Goal: Transaction & Acquisition: Purchase product/service

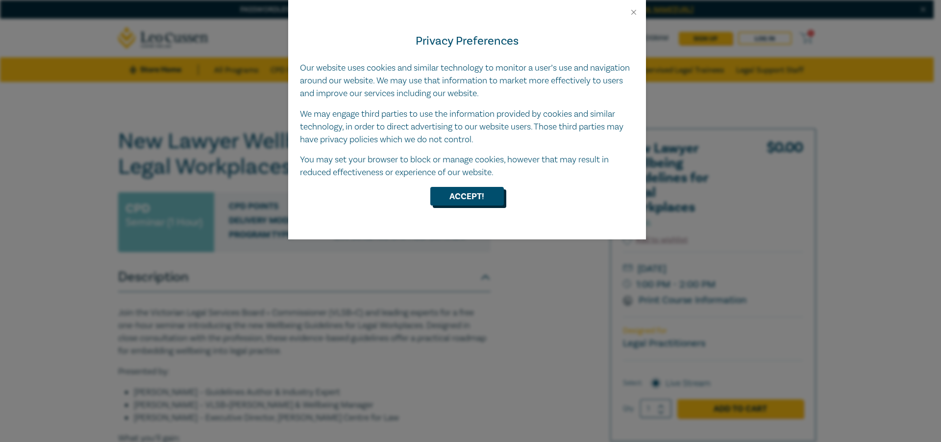
click at [474, 195] on button "Accept!" at bounding box center [467, 196] width 74 height 19
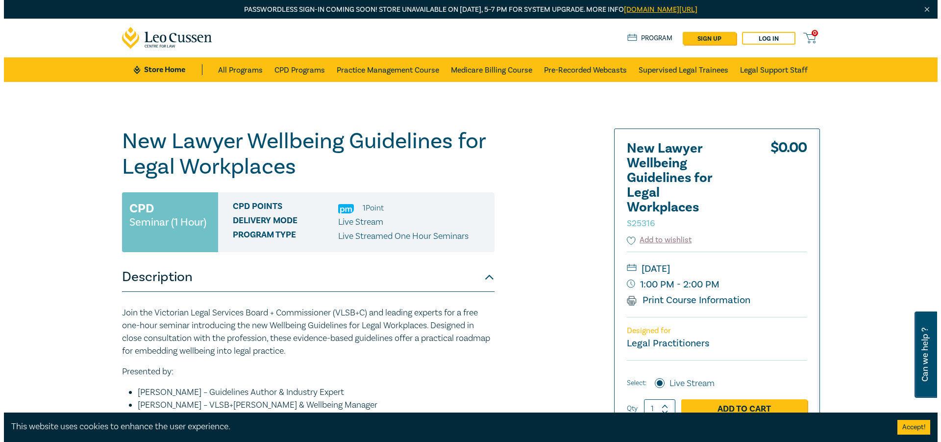
scroll to position [49, 0]
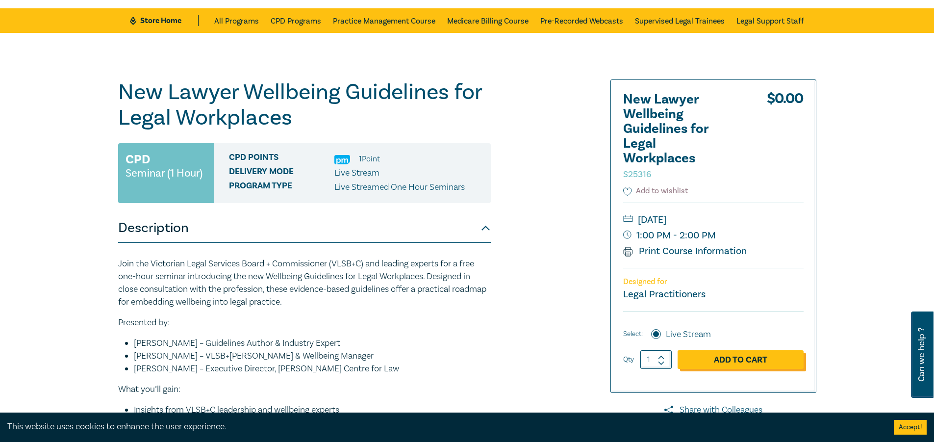
click at [761, 355] on link "Add to Cart" at bounding box center [740, 359] width 126 height 19
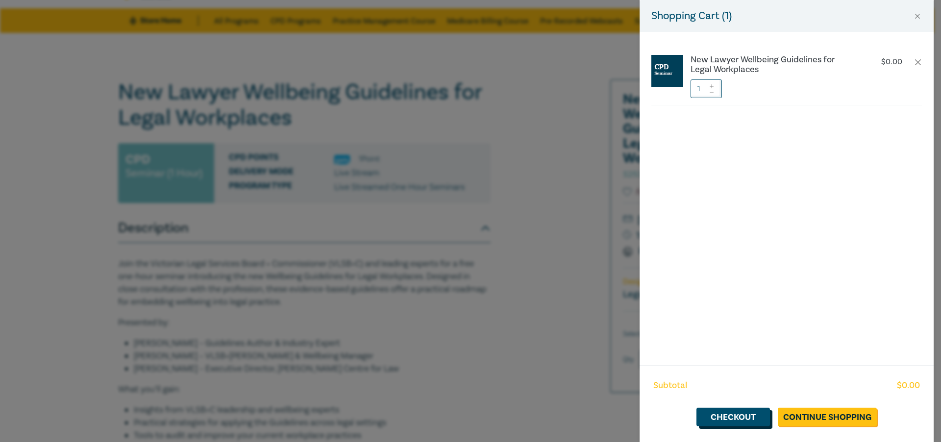
click at [760, 414] on link "Checkout" at bounding box center [733, 416] width 74 height 19
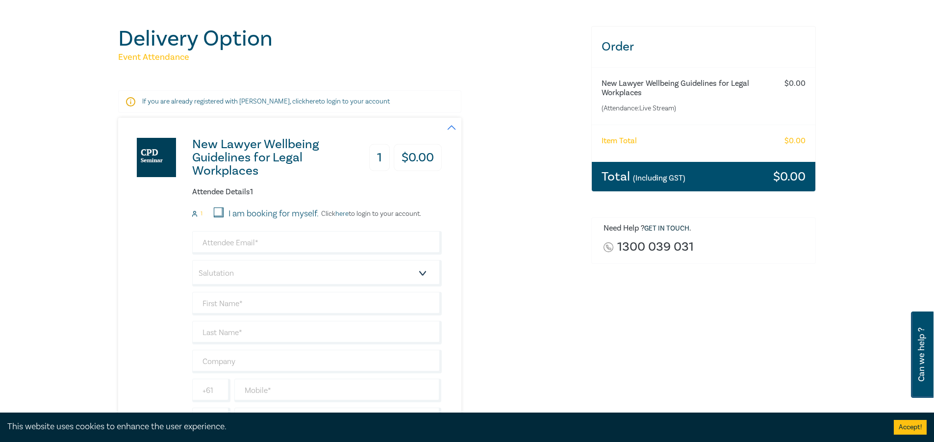
scroll to position [147, 0]
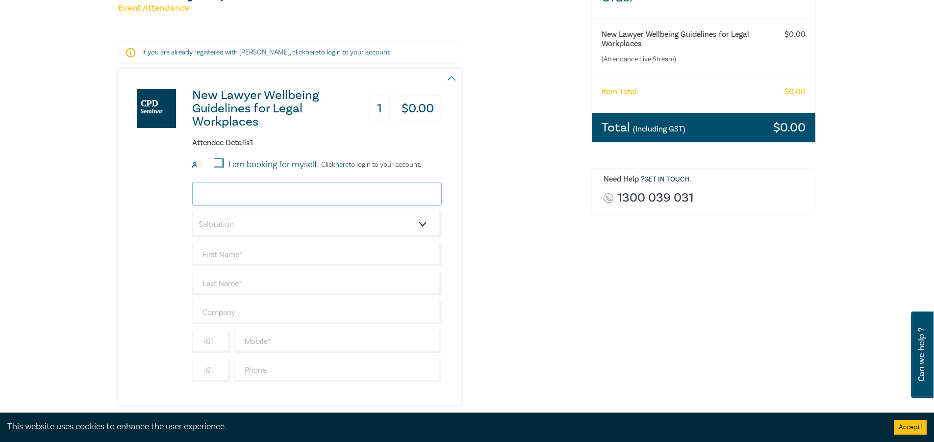
click at [286, 194] on input "email" at bounding box center [316, 194] width 249 height 24
type input "[EMAIL_ADDRESS][DOMAIN_NAME]"
type input "[PERSON_NAME]"
type input "Whittlesea Community Legal Service"
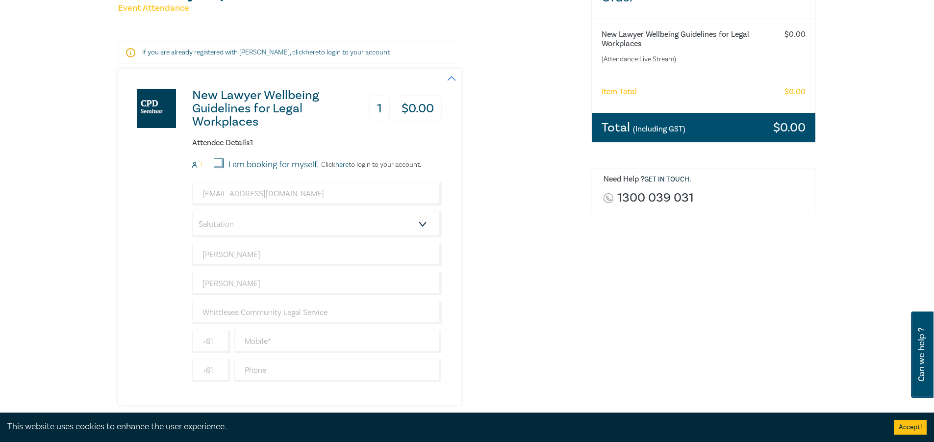
type input "[GEOGRAPHIC_DATA]"
drag, startPoint x: 269, startPoint y: 262, endPoint x: 269, endPoint y: 256, distance: 5.9
click at [269, 261] on input "[PERSON_NAME]" at bounding box center [316, 255] width 249 height 24
click at [589, 301] on div "Order New Lawyer Wellbeing Guidelines for Legal Workplaces (Attendance: Live St…" at bounding box center [703, 227] width 237 height 501
click at [346, 321] on input "Whittlesea Community Legal Service" at bounding box center [316, 312] width 249 height 24
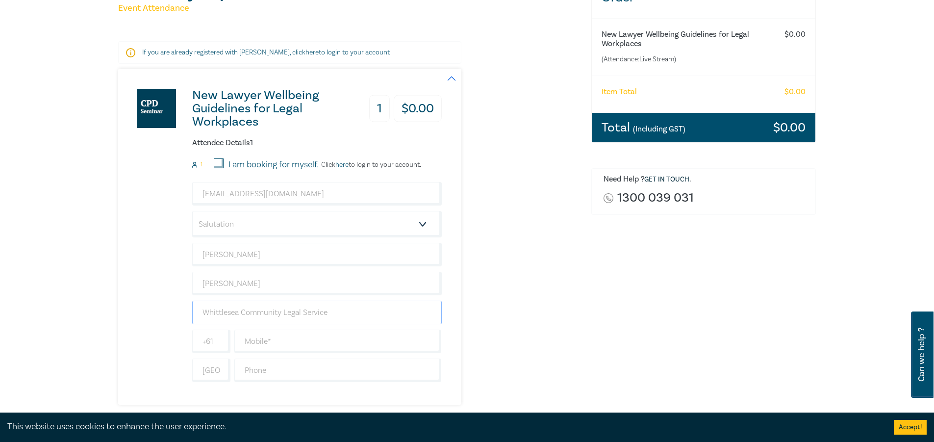
type input "Whittlesea Community Legal Service"
drag, startPoint x: 366, startPoint y: 317, endPoint x: 142, endPoint y: 273, distance: 227.8
click at [142, 289] on div "New Lawyer Wellbeing Guidelines for Legal Workplaces 1 $ 0.00 Attendee Details …" at bounding box center [279, 237] width 323 height 336
click at [230, 236] on select "Salutation Mr. Mrs. Ms. Miss Dr. Prof. Other" at bounding box center [316, 224] width 249 height 26
click at [192, 211] on select "Salutation Mr. Mrs. Ms. Miss Dr. Prof. Other" at bounding box center [316, 224] width 249 height 26
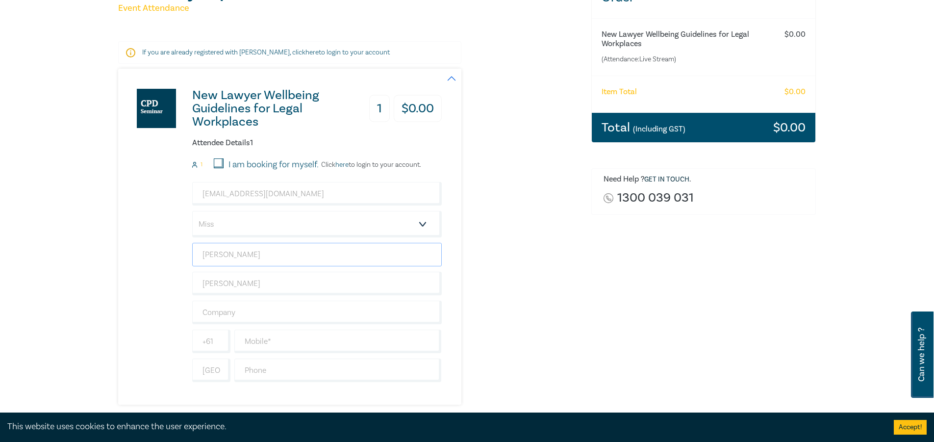
click at [285, 258] on input "[PERSON_NAME]" at bounding box center [316, 255] width 249 height 24
click at [254, 232] on select "Salutation Mr. Mrs. Ms. Miss Dr. Prof. Other" at bounding box center [316, 224] width 249 height 26
select select "Ms."
click at [192, 211] on select "Salutation Mr. Mrs. Ms. Miss Dr. Prof. Other" at bounding box center [316, 224] width 249 height 26
click at [277, 262] on input "[PERSON_NAME]" at bounding box center [316, 255] width 249 height 24
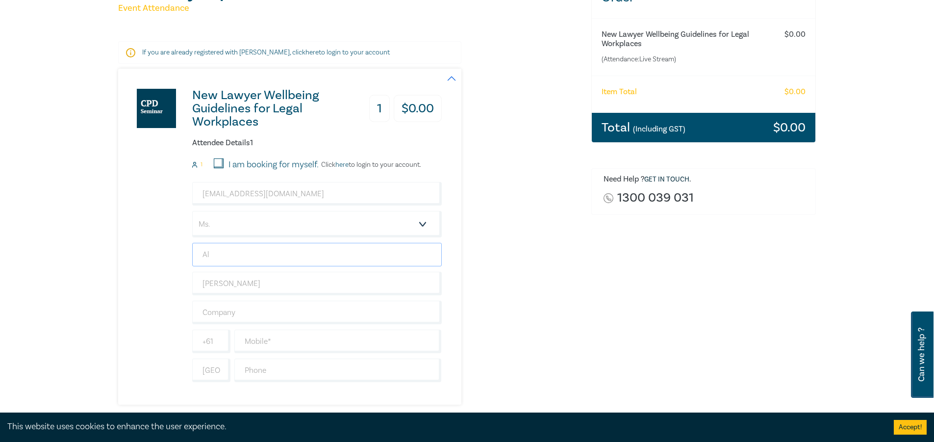
type input "A"
click at [219, 163] on input "I am booking for myself." at bounding box center [219, 163] width 10 height 10
checkbox input "true"
click at [247, 259] on input "text" at bounding box center [316, 255] width 249 height 24
type input "[PERSON_NAME]"
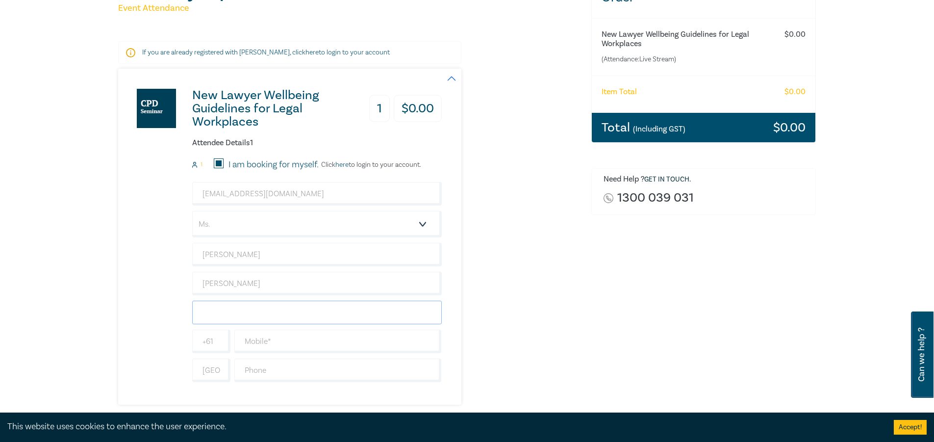
click at [204, 316] on input "text" at bounding box center [316, 312] width 249 height 24
type input "Whittlesea Community Legal Service"
click at [295, 341] on input "text" at bounding box center [337, 341] width 207 height 24
type input "0466893153"
click at [541, 314] on div "New Lawyer Wellbeing Guidelines for Legal Workplaces 1 $ 0.00 Attendee Details …" at bounding box center [348, 237] width 461 height 336
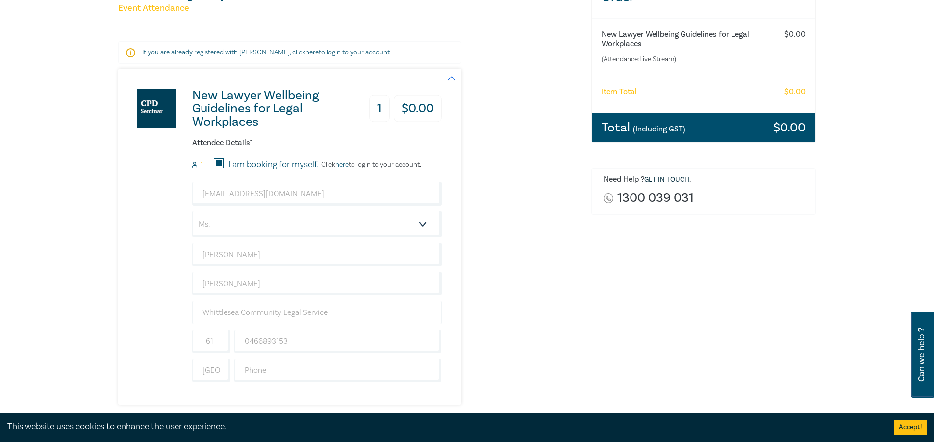
scroll to position [294, 0]
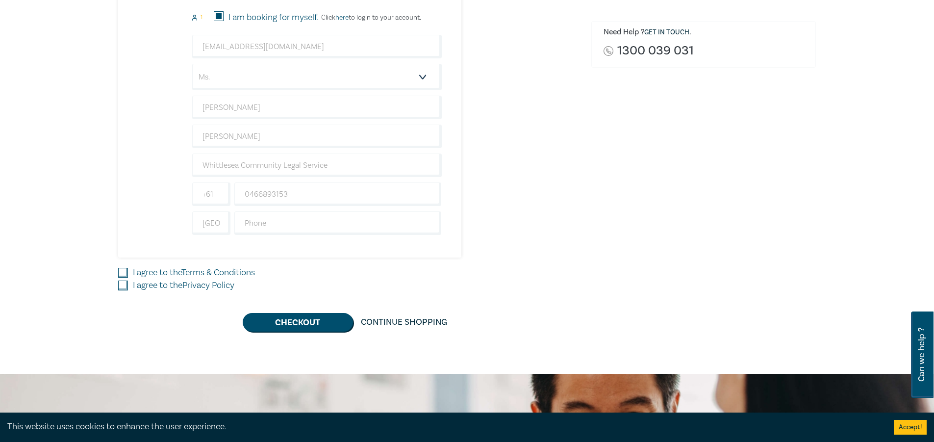
click at [123, 273] on input "I agree to the Terms & Conditions" at bounding box center [123, 273] width 10 height 10
checkbox input "true"
click at [123, 280] on div "I agree to the Privacy Policy" at bounding box center [348, 285] width 461 height 13
click at [121, 285] on input "I agree to the Privacy Policy" at bounding box center [123, 285] width 10 height 10
checkbox input "true"
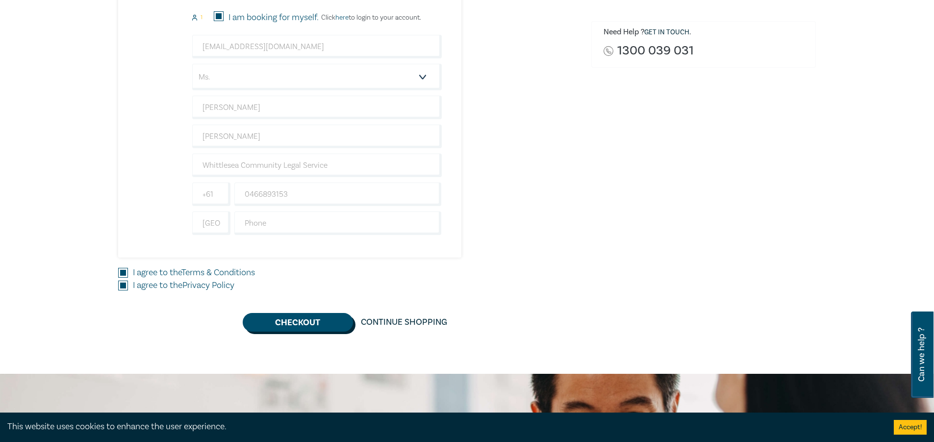
click at [290, 321] on button "Checkout" at bounding box center [298, 322] width 110 height 19
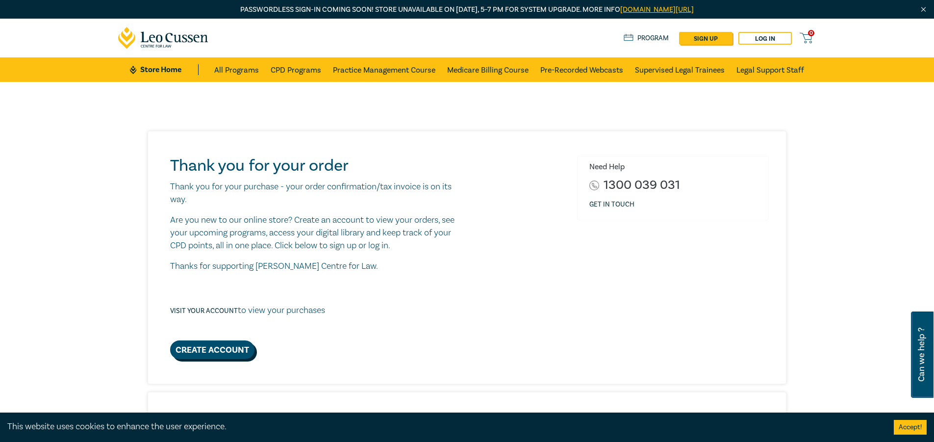
scroll to position [98, 0]
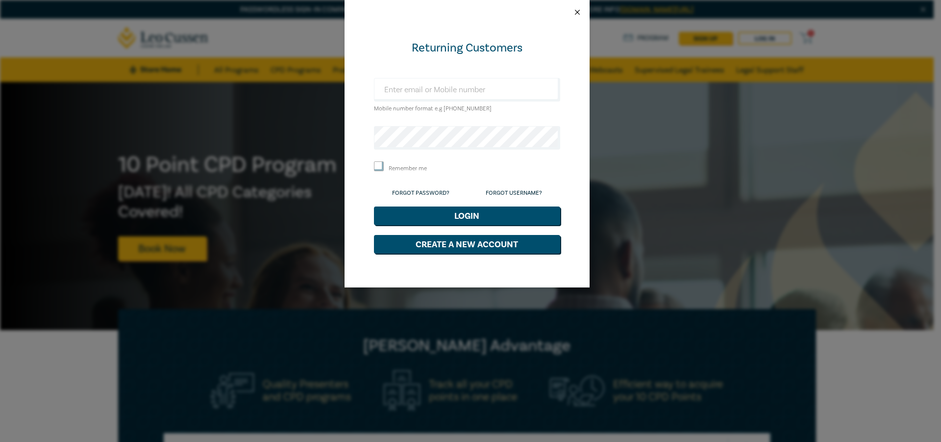
click at [581, 13] on button "Close" at bounding box center [577, 12] width 9 height 9
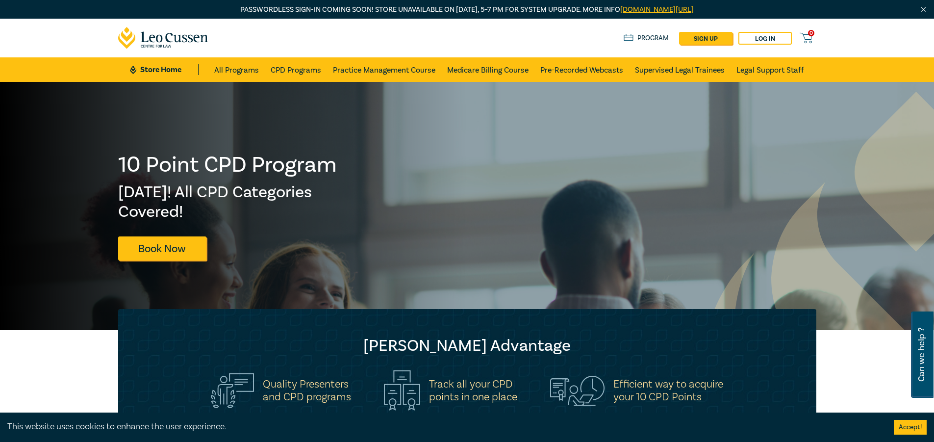
click at [637, 38] on link "Program" at bounding box center [646, 38] width 46 height 11
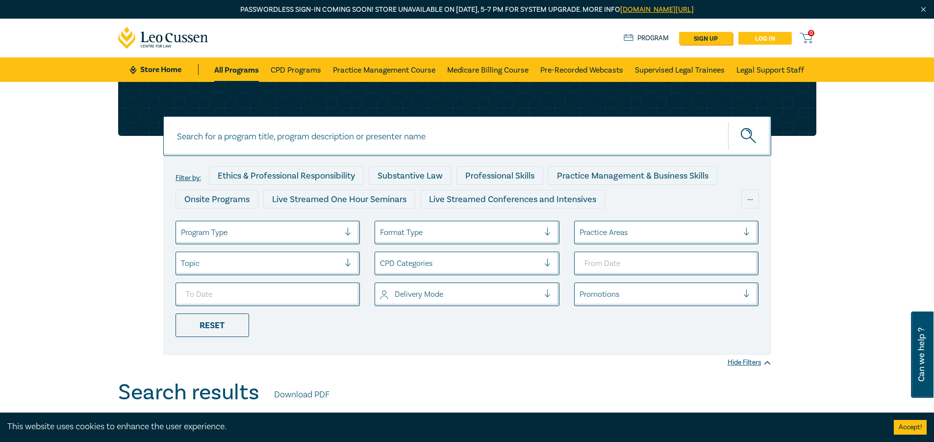
click at [766, 42] on link "Log in" at bounding box center [764, 38] width 53 height 13
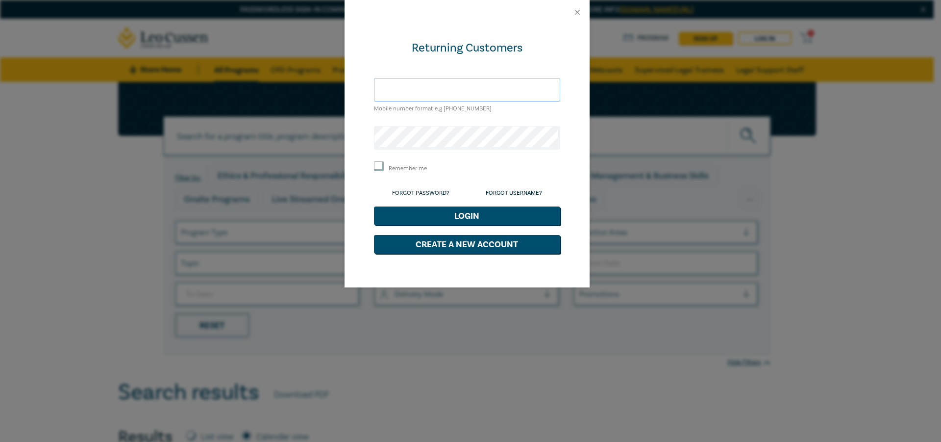
click at [436, 81] on input "text" at bounding box center [467, 90] width 186 height 24
type input "[EMAIL_ADDRESS][DOMAIN_NAME]"
click at [431, 189] on link "Forgot Password?" at bounding box center [420, 192] width 57 height 7
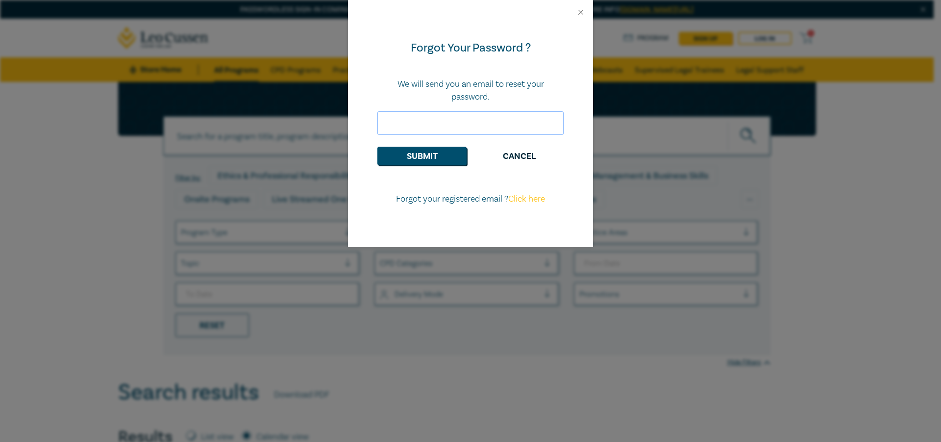
click at [448, 117] on input "email" at bounding box center [470, 123] width 186 height 24
type input "[EMAIL_ADDRESS][DOMAIN_NAME]"
click at [419, 157] on button "Submit" at bounding box center [421, 156] width 89 height 19
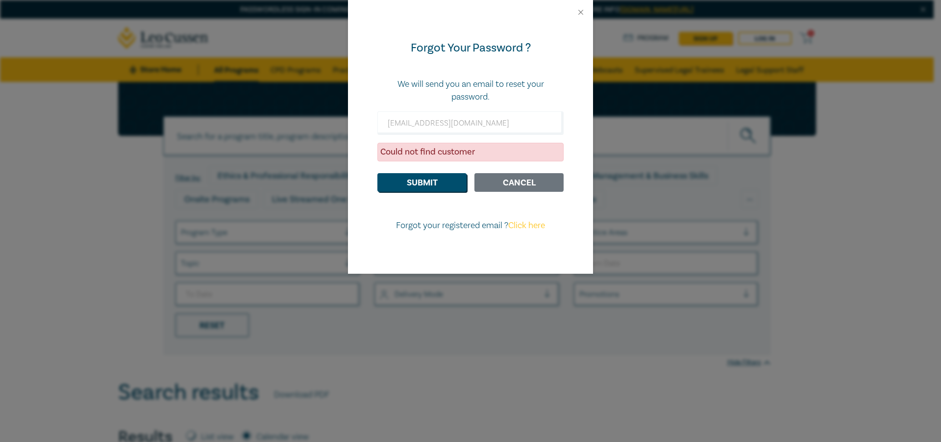
click at [527, 177] on button "Cancel" at bounding box center [518, 182] width 89 height 19
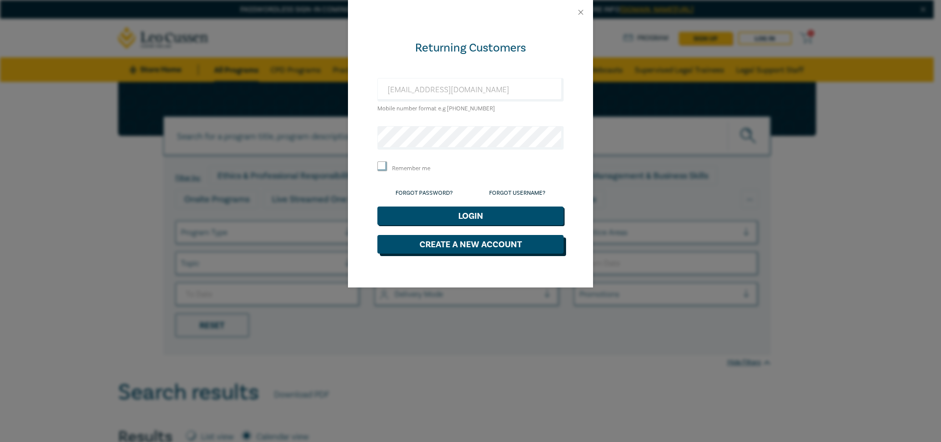
click at [503, 242] on button "Create a New Account" at bounding box center [470, 244] width 186 height 19
select select "AU"
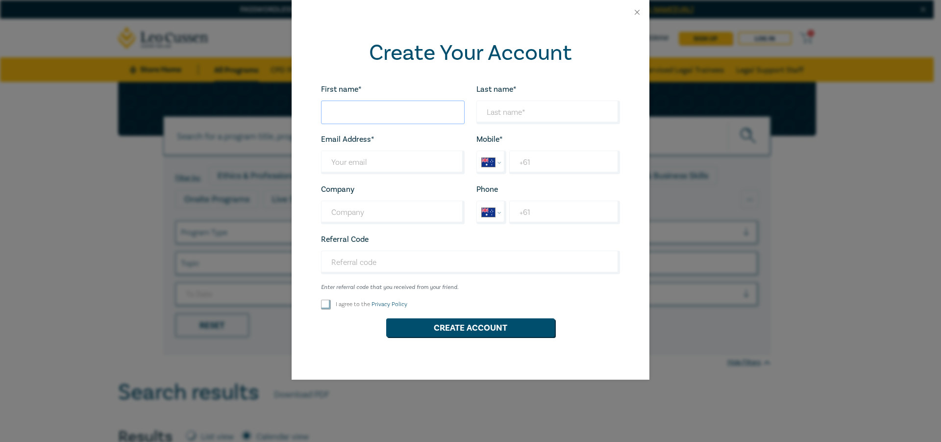
click at [396, 115] on input "First name*" at bounding box center [393, 112] width 144 height 24
type input "[PERSON_NAME]"
type input "[EMAIL_ADDRESS][DOMAIN_NAME]"
type input "Whittlesea Community Legal Service"
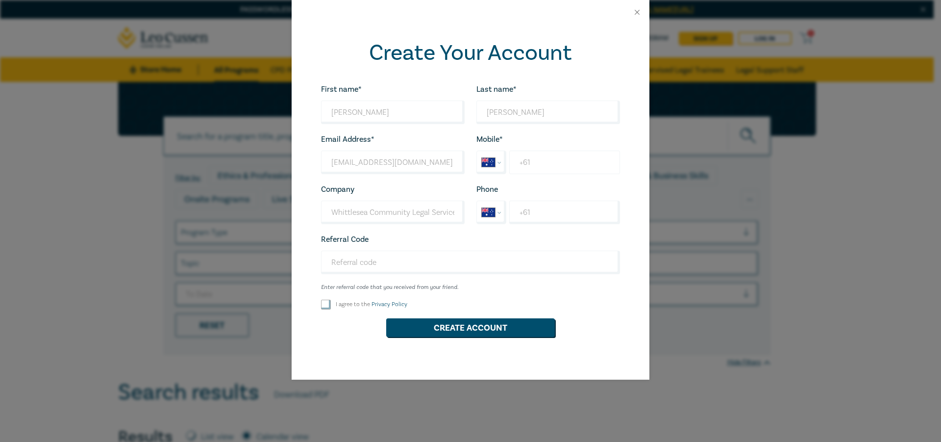
click at [549, 157] on input "+61" at bounding box center [564, 162] width 111 height 24
type input "+61 0466 893 153"
click at [325, 300] on input "I agree to the Privacy Policy" at bounding box center [326, 304] width 10 height 10
checkbox input "true"
click at [408, 328] on button "Create Account" at bounding box center [470, 327] width 169 height 19
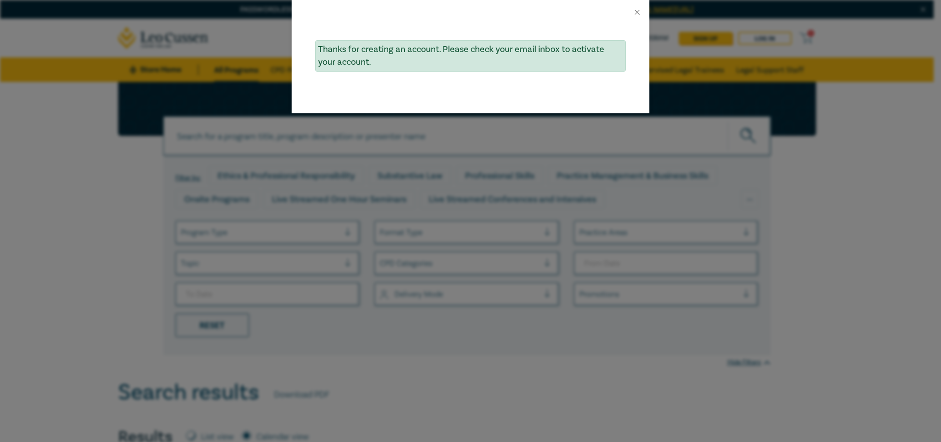
click at [429, 351] on div "Thanks for creating an account. Please check your email inbox to activate your …" at bounding box center [470, 221] width 941 height 442
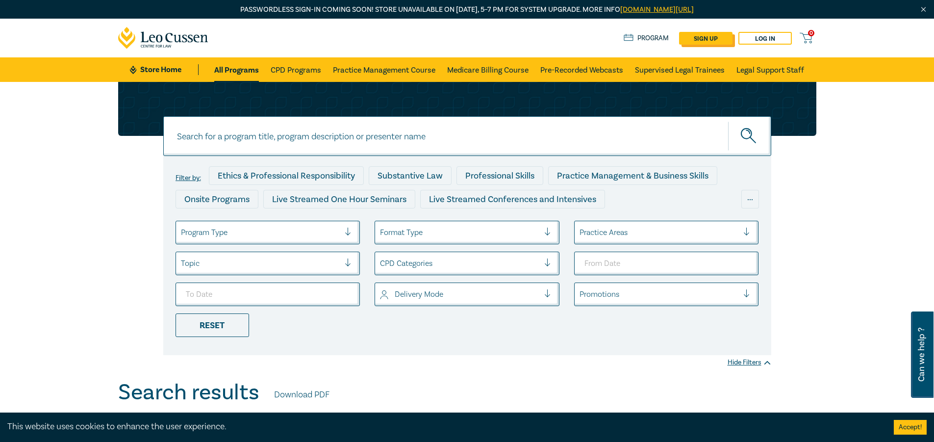
click at [700, 33] on link "sign up" at bounding box center [705, 38] width 53 height 13
